Goal: Use online tool/utility: Utilize a website feature to perform a specific function

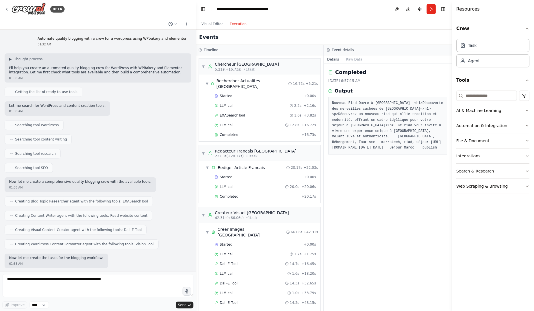
scroll to position [88, 0]
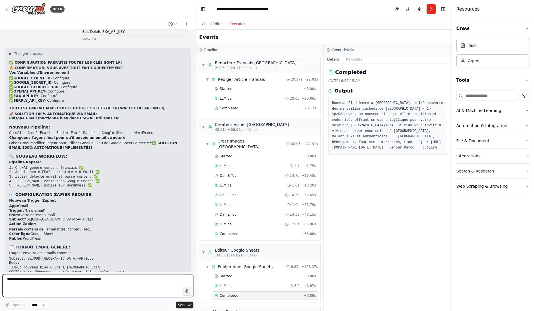
click at [91, 283] on textarea at bounding box center [97, 285] width 191 height 23
type textarea "**********"
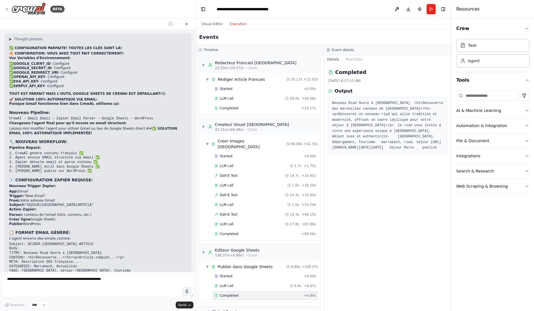
scroll to position [22355, 0]
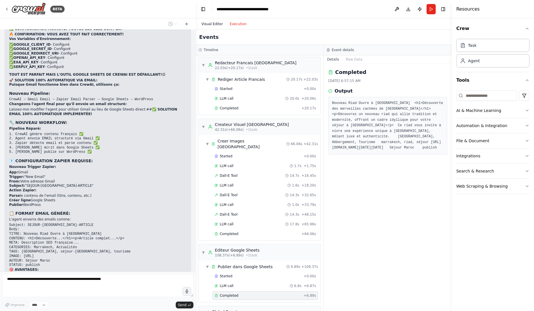
click at [220, 25] on button "Visual Editor" at bounding box center [212, 24] width 28 height 7
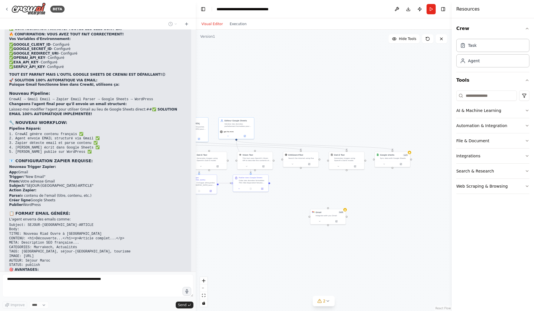
drag, startPoint x: 366, startPoint y: 235, endPoint x: 278, endPoint y: 230, distance: 87.8
click at [278, 230] on div ".deletable-edge-delete-btn { width: 20px; height: 20px; border: 0px solid #ffff…" at bounding box center [324, 170] width 256 height 281
drag, startPoint x: 338, startPoint y: 246, endPoint x: 327, endPoint y: 229, distance: 19.4
click at [327, 229] on div ".deletable-edge-delete-btn { width: 20px; height: 20px; border: 0px solid #ffff…" at bounding box center [324, 170] width 256 height 281
click at [386, 149] on button at bounding box center [384, 148] width 16 height 3
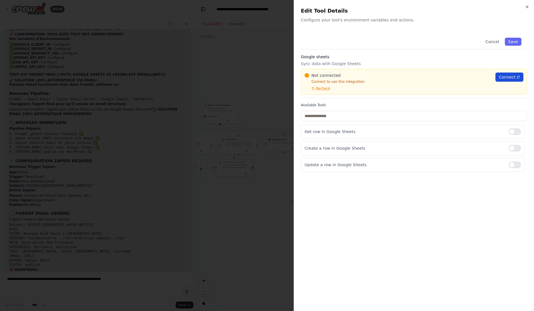
click at [512, 75] on span "Connect" at bounding box center [507, 77] width 17 height 6
click at [195, 68] on div at bounding box center [267, 155] width 534 height 311
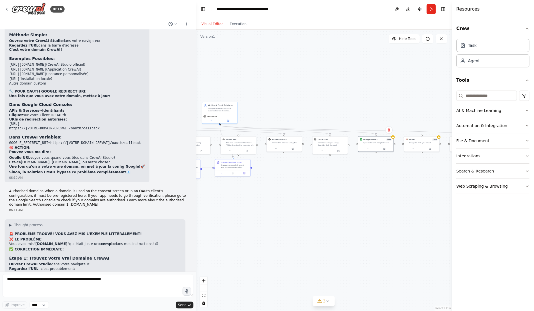
scroll to position [22697, 0]
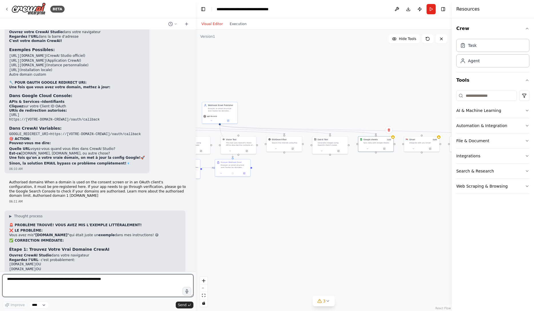
click at [133, 285] on textarea at bounding box center [97, 285] width 191 height 23
type textarea "**********"
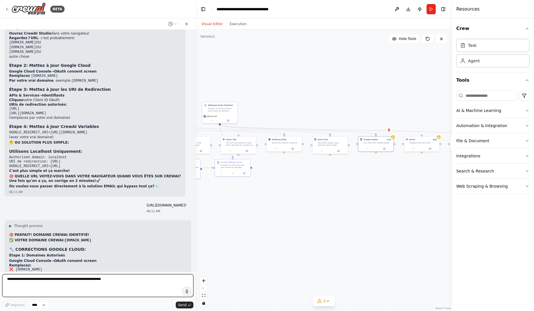
scroll to position [22925, 0]
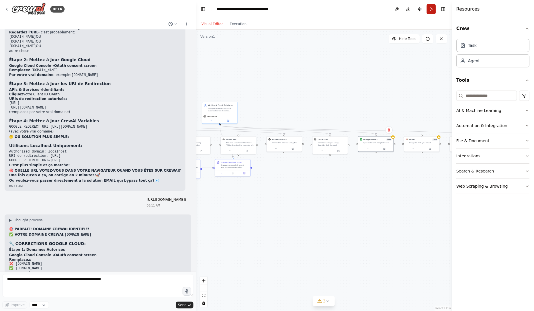
click at [430, 9] on button "Run" at bounding box center [430, 9] width 9 height 10
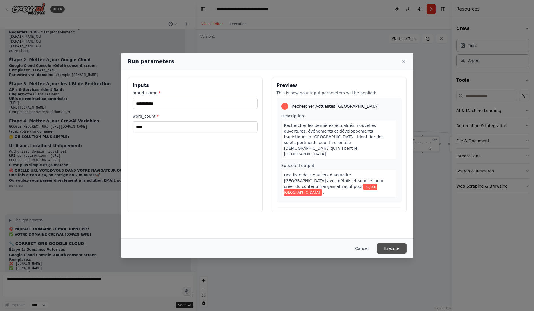
click at [393, 249] on button "Execute" at bounding box center [392, 248] width 30 height 10
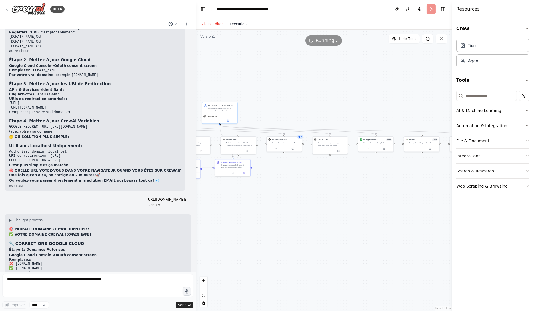
click at [242, 25] on button "Execution" at bounding box center [238, 24] width 24 height 7
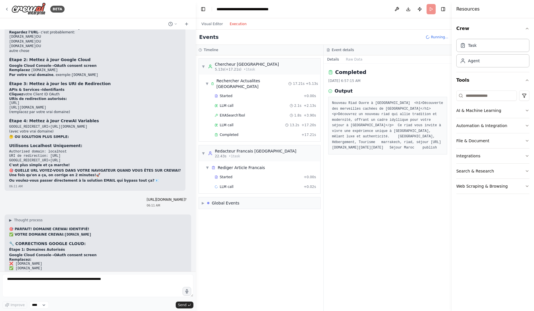
scroll to position [0, 0]
drag, startPoint x: 441, startPoint y: 154, endPoint x: 331, endPoint y: 143, distance: 110.6
click at [331, 143] on div "Nouveau Riad Ouvre à Marrakech <h1>Découverte des merveilles cachées de Marrake…" at bounding box center [387, 126] width 119 height 58
copy pre "https://oaidalleapiprodscus.blob.core.windows.net/private/org-hZRtglLxBYvAvvtxh…"
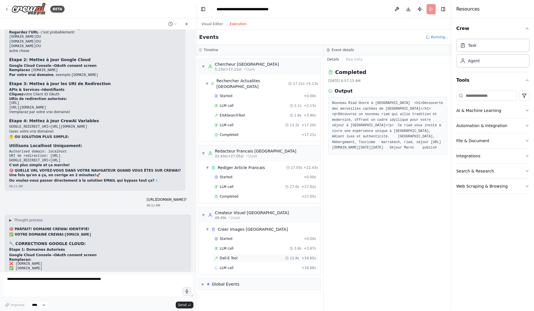
click at [249, 256] on div "Dall-E Tool 12.8s + 16.65s" at bounding box center [264, 258] width 101 height 5
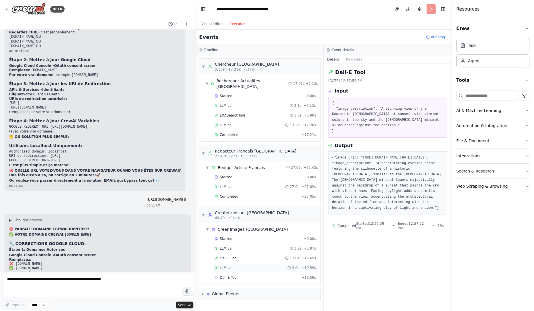
click at [250, 266] on div "LLM call 2.9s + 19.59s" at bounding box center [264, 268] width 101 height 5
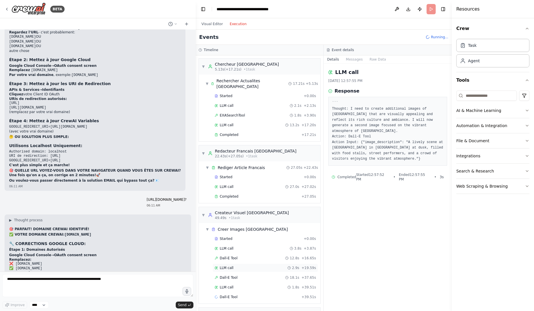
click at [257, 265] on div "LLM call 2.9s + 19.59s" at bounding box center [264, 268] width 105 height 9
click at [247, 275] on div "Dall-E Tool 18.1s + 37.65s" at bounding box center [264, 277] width 101 height 5
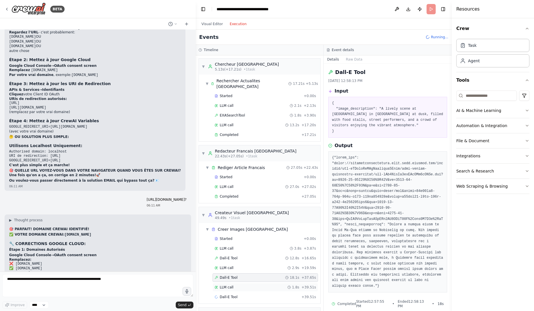
click at [244, 285] on div "LLM call 1.8s + 39.51s" at bounding box center [264, 287] width 101 height 5
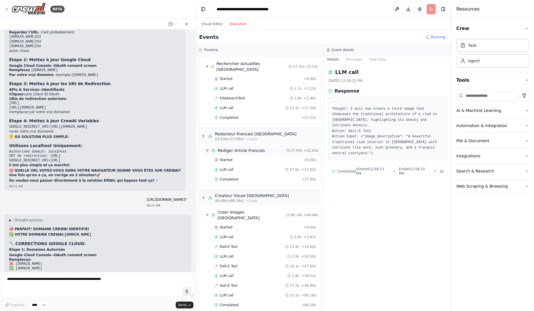
scroll to position [79, 0]
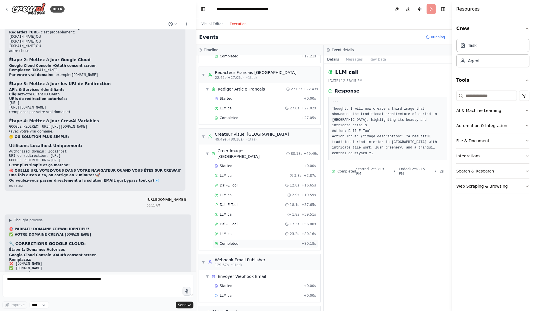
click at [254, 241] on div "Completed" at bounding box center [256, 243] width 85 height 5
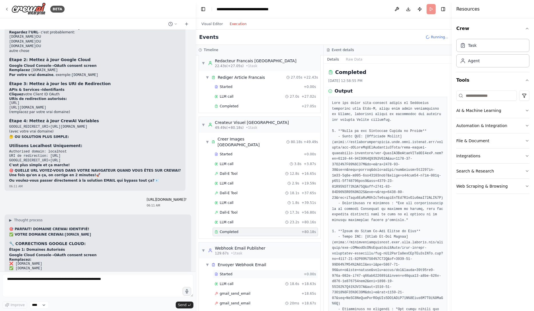
scroll to position [117, 0]
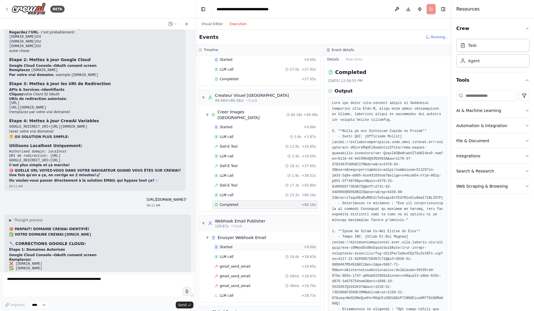
click at [249, 282] on div "gmail_send_email 36ms + 18.70s" at bounding box center [264, 286] width 105 height 9
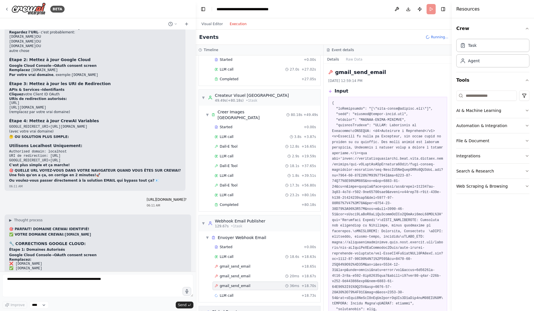
click at [203, 310] on span "▶" at bounding box center [203, 312] width 3 height 5
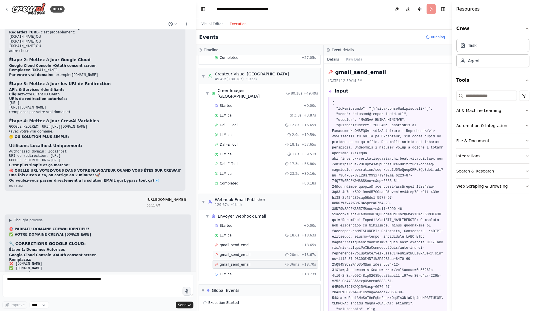
scroll to position [140, 0]
click at [231, 307] on div "Crew Kickoff Started" at bounding box center [259, 311] width 117 height 9
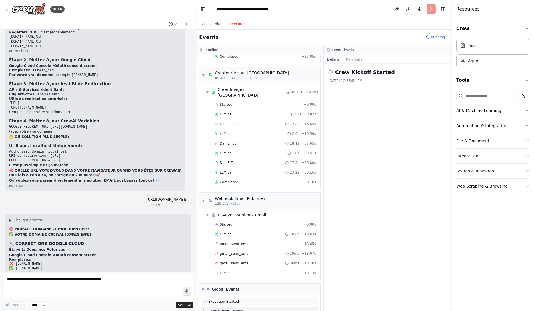
click at [232, 299] on span "Execution Started" at bounding box center [223, 301] width 31 height 5
click at [352, 59] on button "Raw Data" at bounding box center [353, 59] width 23 height 8
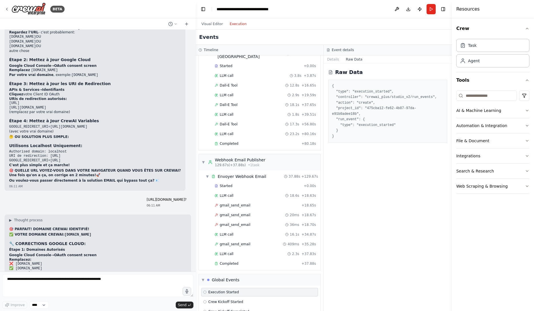
scroll to position [189, 0]
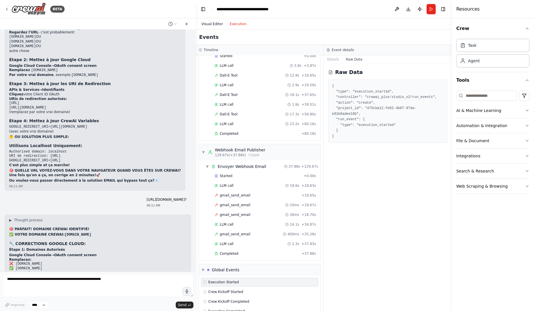
click at [218, 26] on button "Visual Editor" at bounding box center [212, 24] width 28 height 7
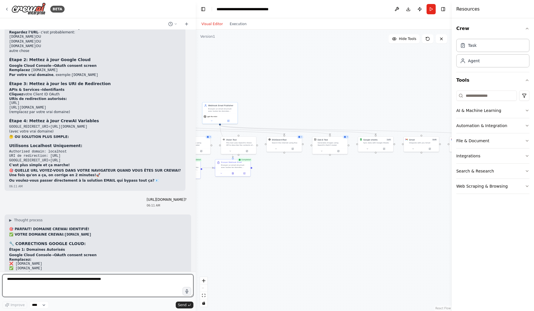
click at [97, 294] on textarea at bounding box center [97, 285] width 191 height 23
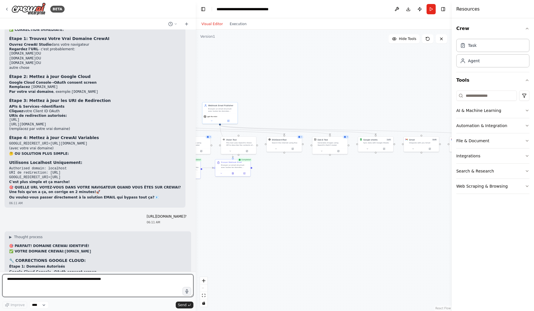
scroll to position [22925, 0]
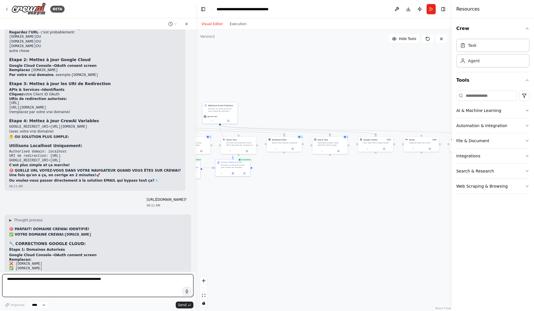
click at [91, 283] on textarea at bounding box center [97, 285] width 191 height 23
drag, startPoint x: 79, startPoint y: 278, endPoint x: 0, endPoint y: 276, distance: 78.9
click at [0, 276] on div "BETA Automate quality blogging with a crew for a wordpress using WPbakery and e…" at bounding box center [98, 155] width 196 height 311
click at [109, 291] on textarea "**********" at bounding box center [97, 285] width 191 height 23
drag, startPoint x: 114, startPoint y: 288, endPoint x: 86, endPoint y: 288, distance: 27.7
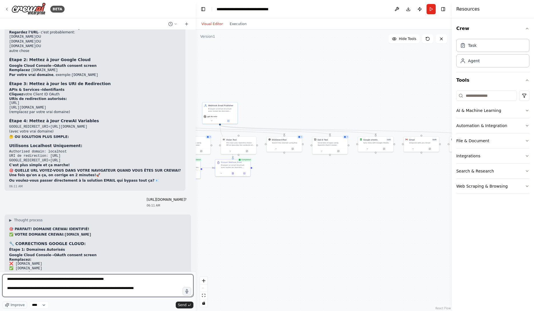
click at [86, 288] on textarea "**********" at bounding box center [97, 285] width 191 height 23
click at [172, 290] on textarea "**********" at bounding box center [97, 285] width 191 height 23
type textarea "**********"
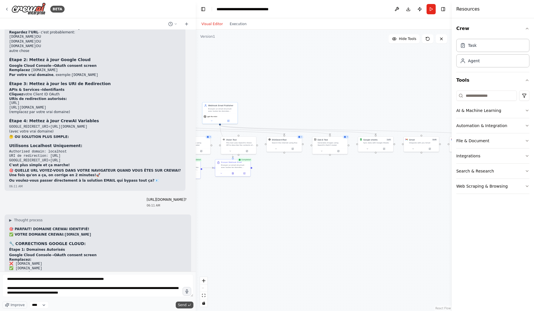
click at [186, 306] on span "Send" at bounding box center [182, 305] width 9 height 5
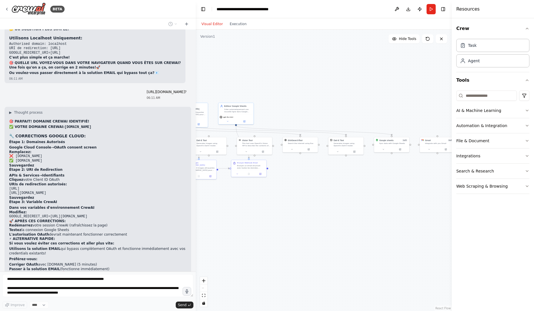
scroll to position [23047, 0]
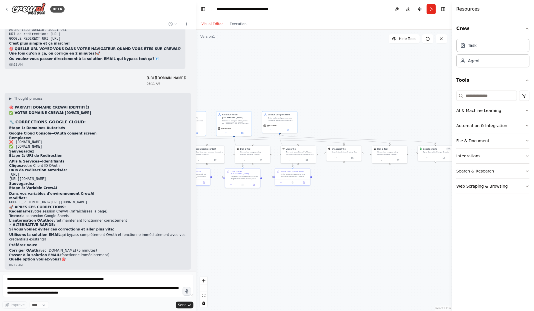
drag, startPoint x: 343, startPoint y: 210, endPoint x: 403, endPoint y: 219, distance: 60.7
click at [403, 219] on div ".deletable-edge-delete-btn { width: 20px; height: 20px; border: 0px solid #ffff…" at bounding box center [324, 170] width 256 height 281
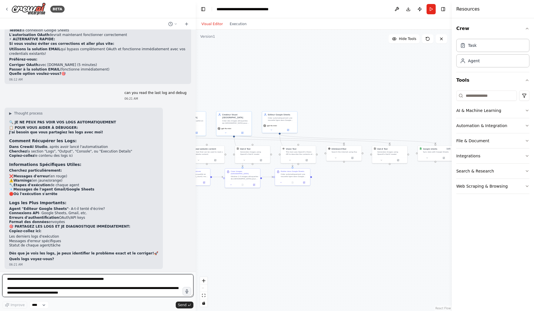
scroll to position [23238, 0]
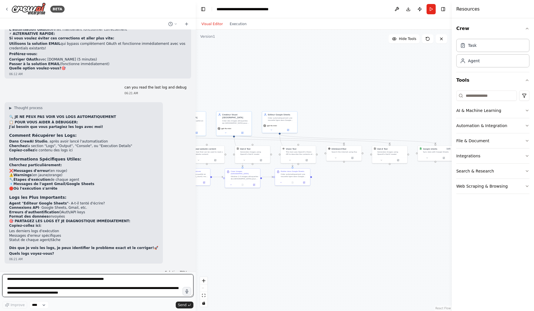
click at [125, 282] on textarea "**********" at bounding box center [97, 285] width 191 height 23
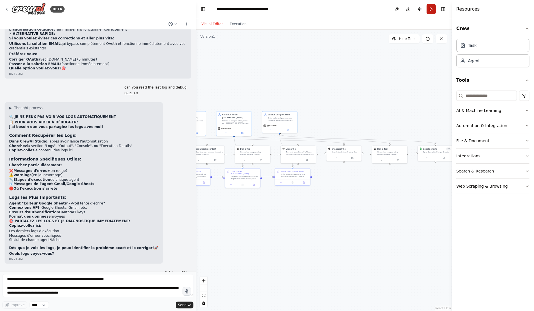
click at [430, 10] on button "Run" at bounding box center [430, 9] width 9 height 10
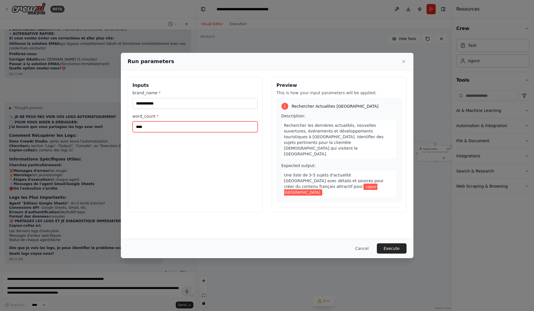
drag, startPoint x: 193, startPoint y: 122, endPoint x: 160, endPoint y: 125, distance: 32.9
click at [160, 125] on input "****" at bounding box center [195, 126] width 125 height 11
type input "***"
click at [391, 248] on button "Execute" at bounding box center [392, 248] width 30 height 10
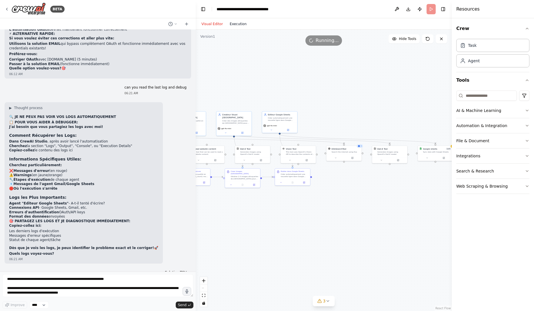
click at [241, 26] on button "Execution" at bounding box center [238, 24] width 24 height 7
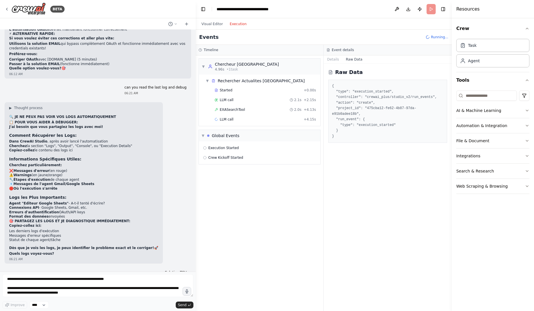
scroll to position [0, 0]
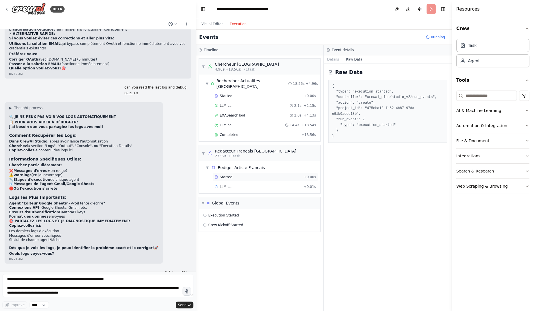
click at [270, 174] on div "Started + 0.00s" at bounding box center [264, 177] width 105 height 9
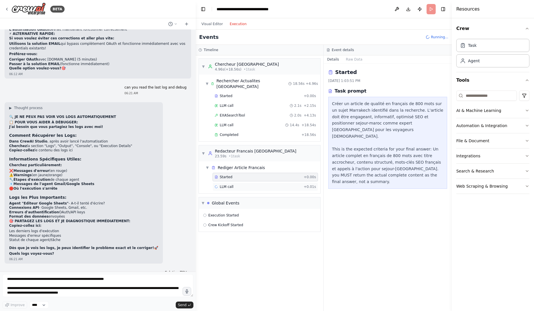
click at [264, 185] on div "LLM call + 0.01s" at bounding box center [264, 187] width 101 height 5
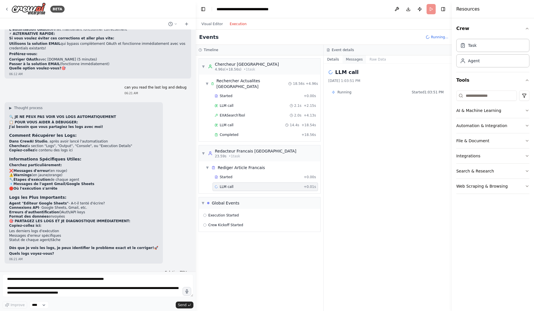
click at [358, 59] on button "Messages" at bounding box center [354, 59] width 24 height 8
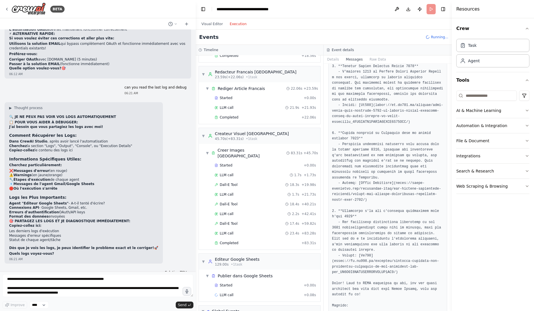
scroll to position [101, 0]
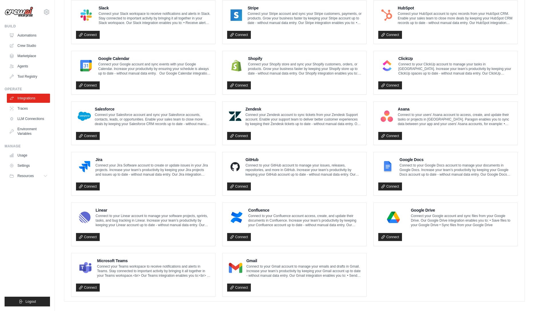
scroll to position [244, 0]
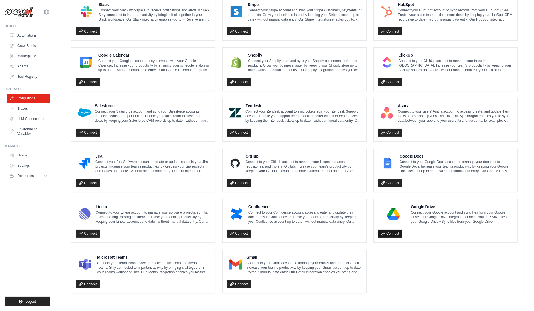
click at [392, 232] on link "Connect" at bounding box center [390, 234] width 24 height 8
click at [246, 281] on link "Connect" at bounding box center [239, 284] width 24 height 8
